Goal: Task Accomplishment & Management: Complete application form

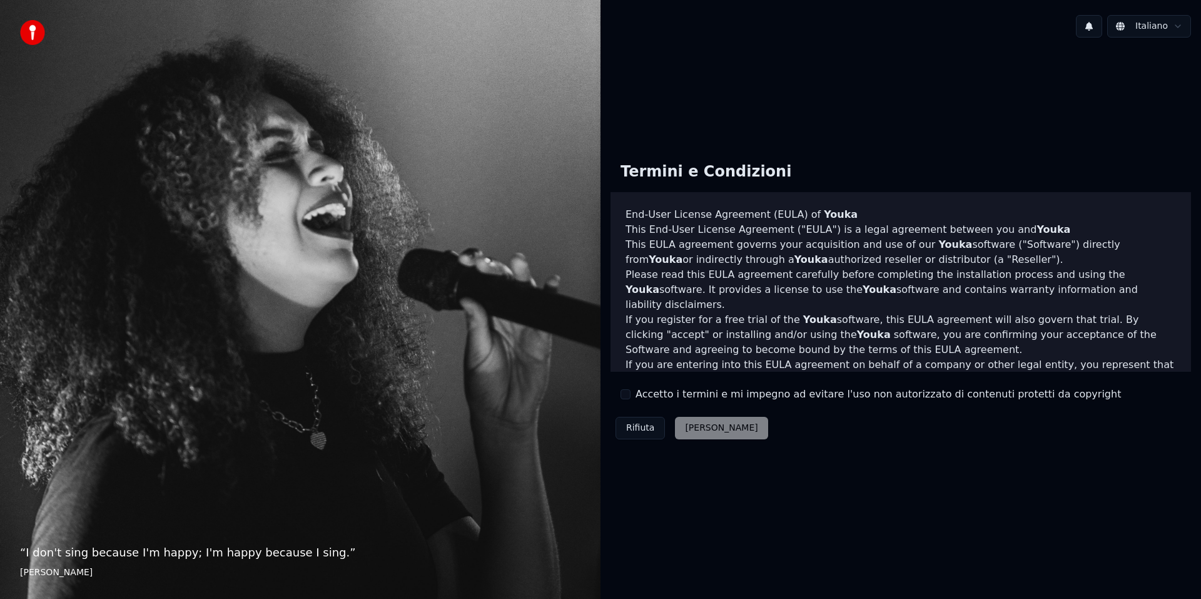
click at [668, 397] on label "Accetto i termini e mi impegno ad evitare l'uso non autorizzato di contenuti pr…" at bounding box center [877, 394] width 485 height 15
click at [630, 397] on button "Accetto i termini e mi impegno ad evitare l'uso non autorizzato di contenuti pr…" at bounding box center [625, 394] width 10 height 10
click at [700, 433] on button "[PERSON_NAME]" at bounding box center [721, 428] width 93 height 23
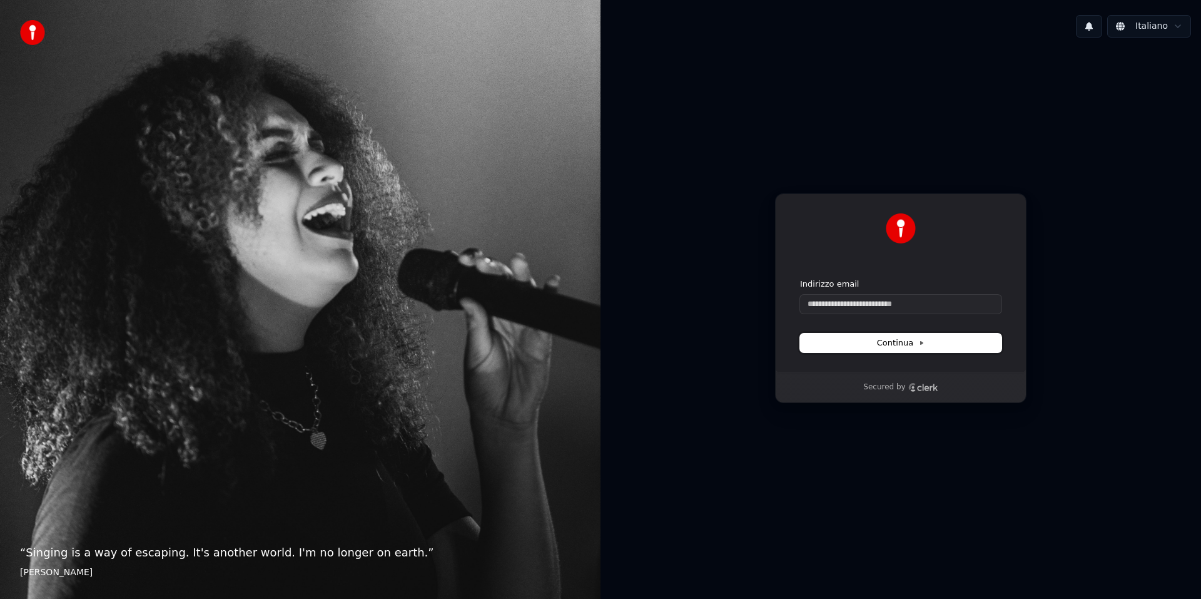
click at [896, 342] on span "Continua" at bounding box center [901, 342] width 48 height 11
